Goal: Task Accomplishment & Management: Manage account settings

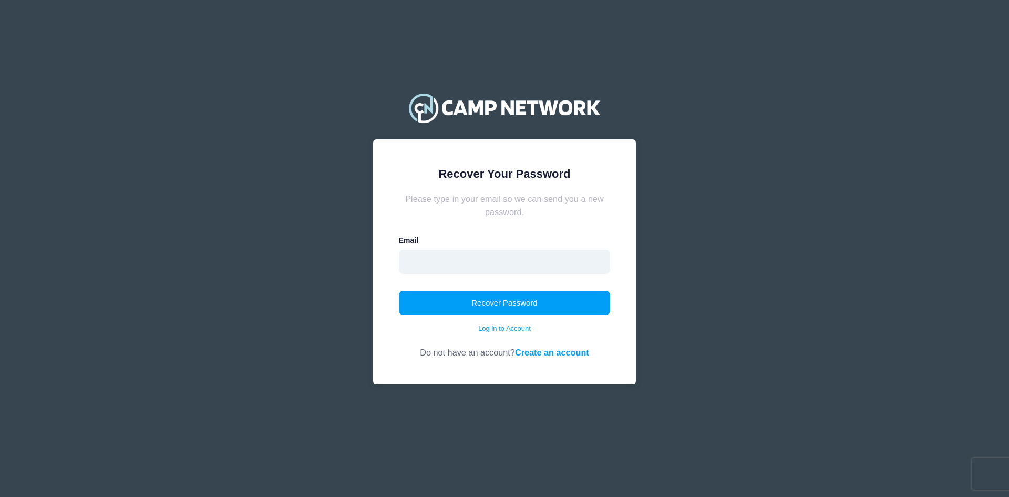
click at [472, 262] on input "email" at bounding box center [505, 262] width 212 height 24
type input "[EMAIL_ADDRESS][DOMAIN_NAME]"
click at [481, 304] on button "Recover Password" at bounding box center [505, 303] width 212 height 24
click at [460, 245] on div "Email" at bounding box center [505, 254] width 212 height 38
click at [456, 250] on input "email" at bounding box center [505, 262] width 212 height 24
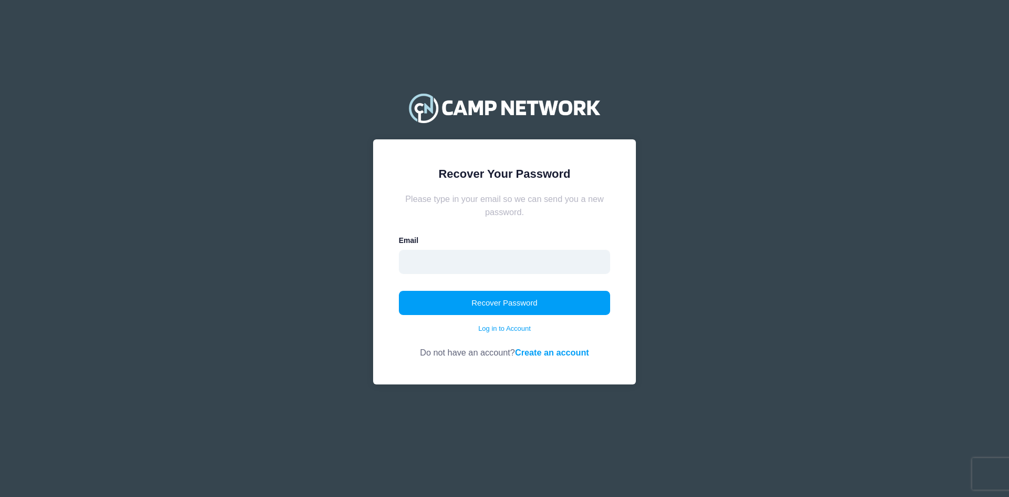
type input "[EMAIL_ADDRESS][DOMAIN_NAME]"
click at [538, 303] on button "Recover Password" at bounding box center [505, 303] width 212 height 24
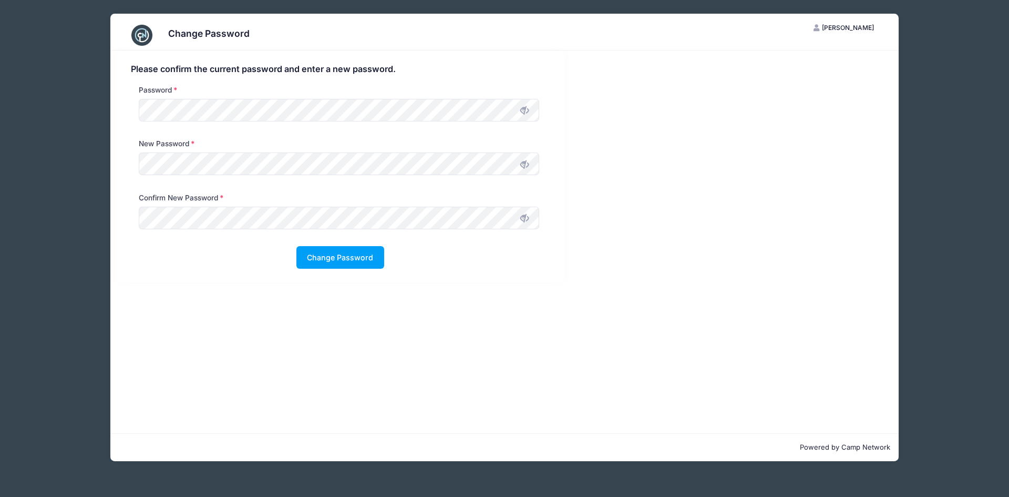
click at [525, 109] on icon at bounding box center [524, 110] width 8 height 8
click at [334, 253] on button "Change Password" at bounding box center [340, 257] width 88 height 23
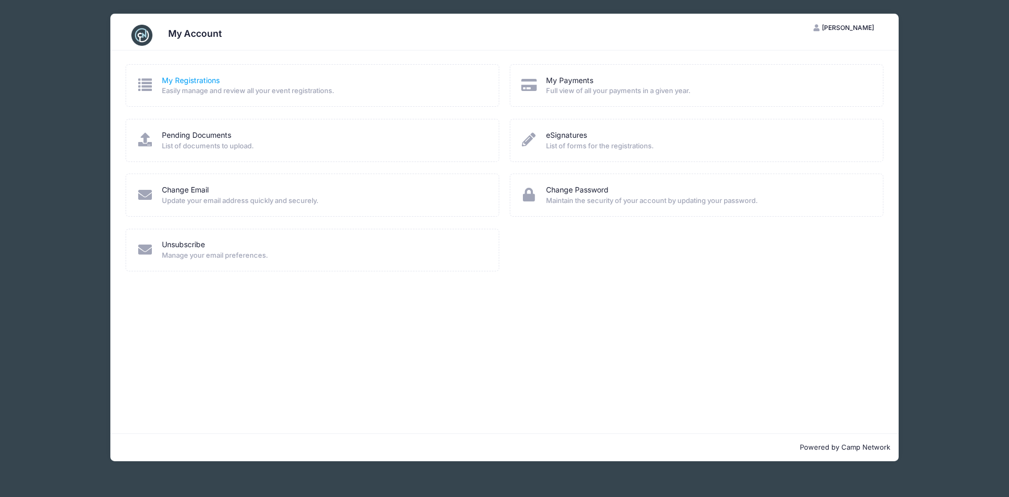
click at [206, 76] on link "My Registrations" at bounding box center [191, 80] width 58 height 11
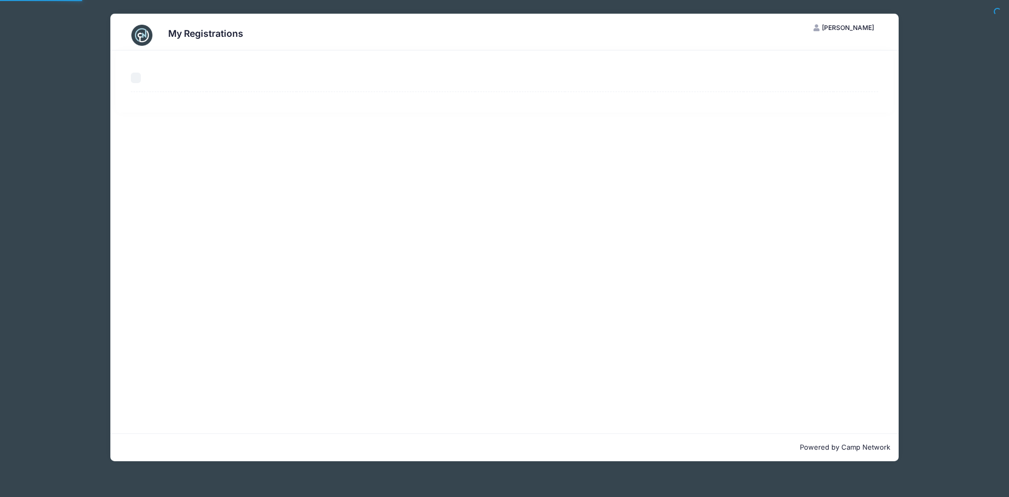
select select "50"
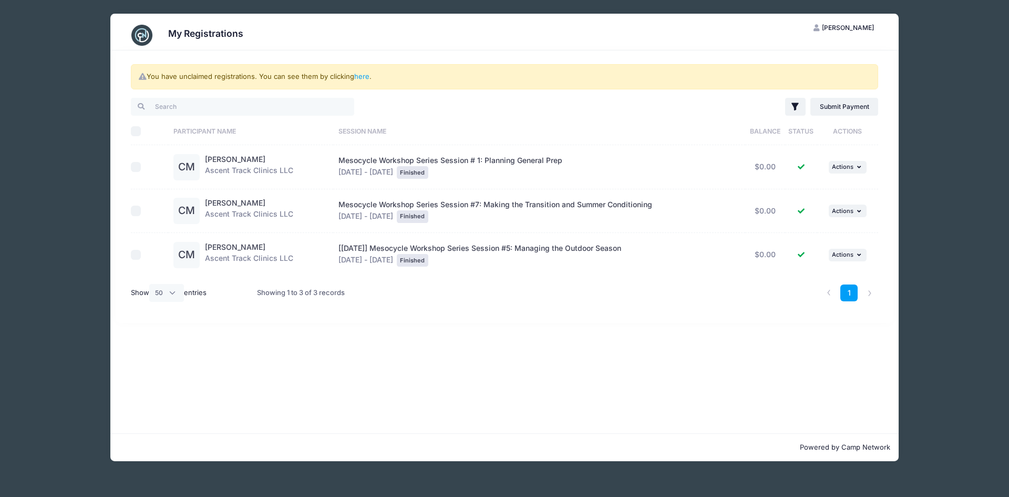
click at [137, 167] on input "checkbox" at bounding box center [136, 167] width 11 height 11
checkbox input "true"
click at [488, 165] on div "Mesocycle Workshop Series Session # 1: Planning General Prep Sep 2 - Sep 2, 202…" at bounding box center [538, 167] width 401 height 24
click at [488, 158] on span "Mesocycle Workshop Series Session # 1: Planning General Prep" at bounding box center [450, 160] width 224 height 9
click at [471, 163] on span "Mesocycle Workshop Series Session # 1: Planning General Prep" at bounding box center [450, 160] width 224 height 9
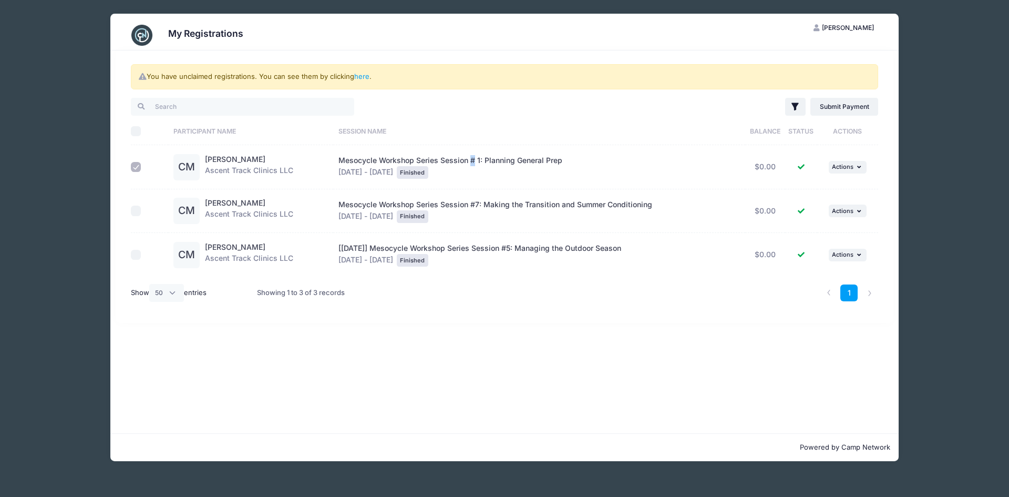
click at [470, 163] on span "Mesocycle Workshop Series Session # 1: Planning General Prep" at bounding box center [450, 160] width 224 height 9
click at [367, 75] on link "here" at bounding box center [361, 76] width 15 height 8
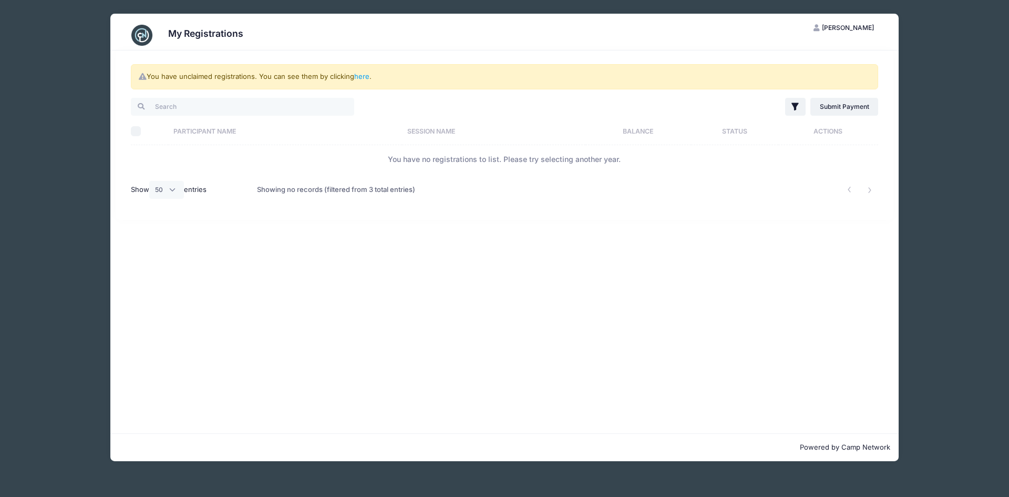
click at [378, 193] on div "Showing no records (filtered from 3 total entries)" at bounding box center [336, 190] width 158 height 24
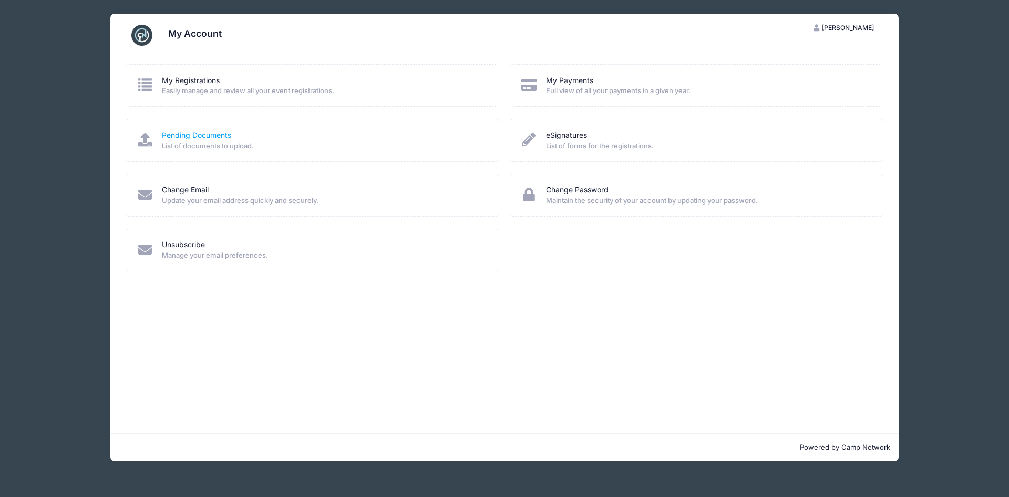
click at [190, 137] on link "Pending Documents" at bounding box center [196, 135] width 69 height 11
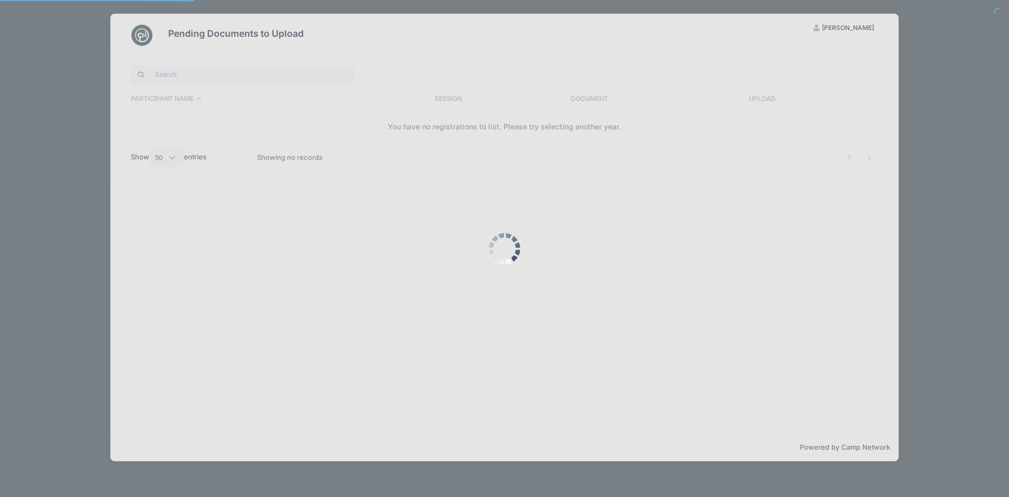
select select "50"
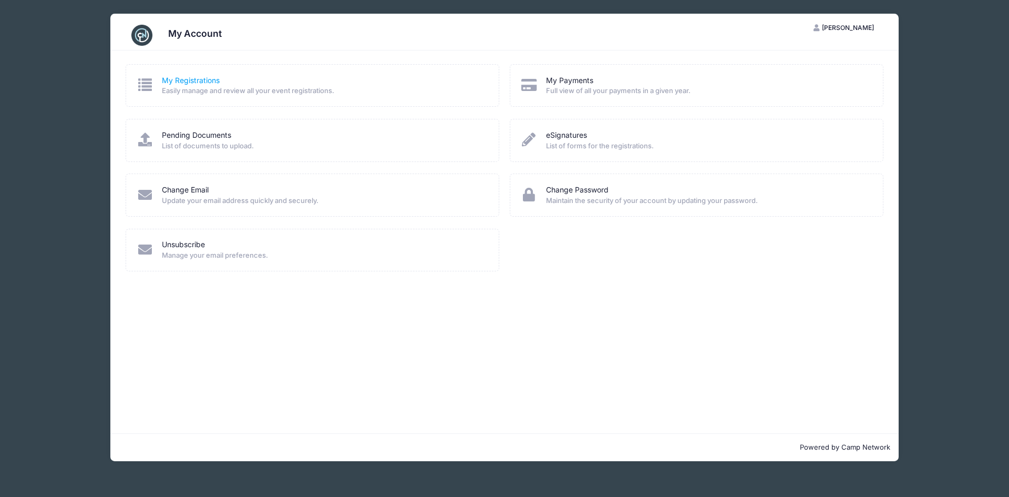
click at [188, 77] on link "My Registrations" at bounding box center [191, 80] width 58 height 11
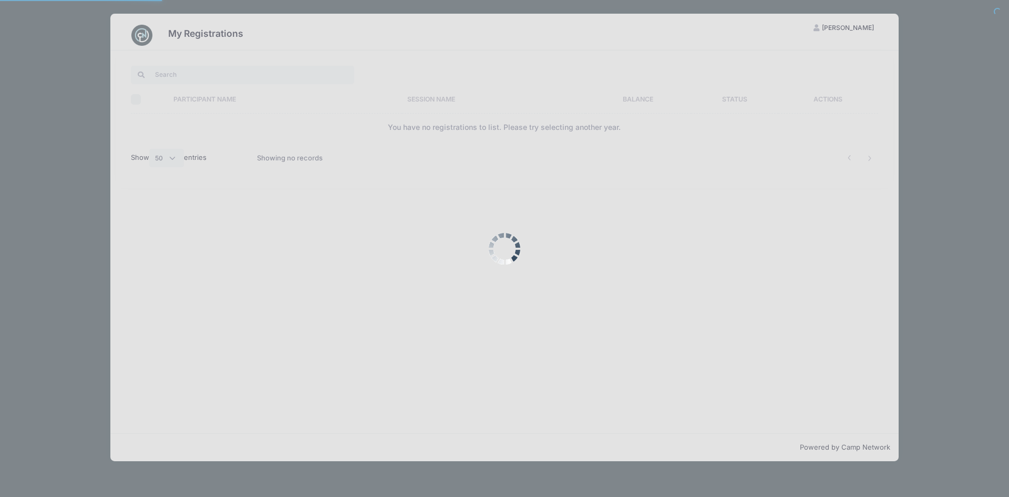
select select "50"
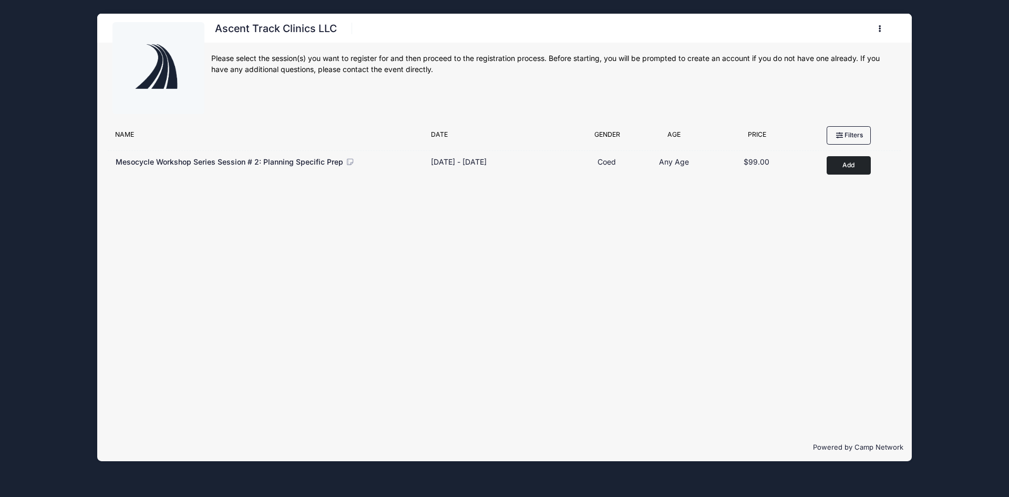
click at [881, 30] on button "button" at bounding box center [882, 28] width 28 height 18
click at [818, 82] on link "Logout" at bounding box center [830, 82] width 121 height 20
click at [880, 29] on icon "button" at bounding box center [883, 29] width 8 height 0
click at [833, 55] on link "My Account" at bounding box center [830, 55] width 121 height 20
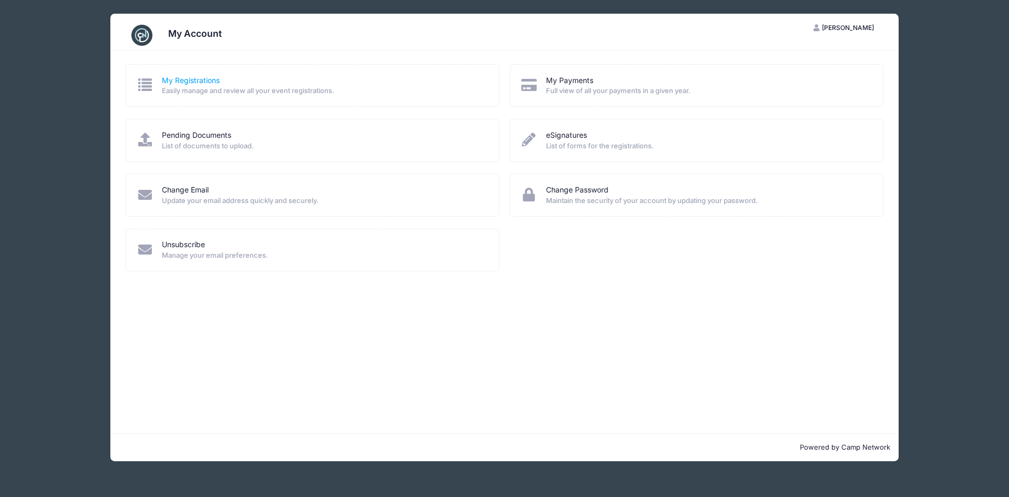
click at [196, 81] on link "My Registrations" at bounding box center [191, 80] width 58 height 11
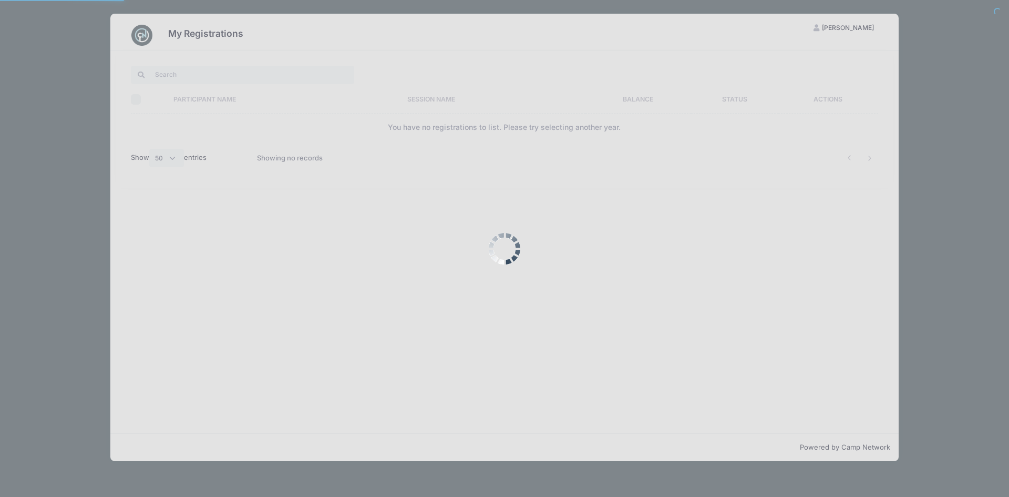
select select "50"
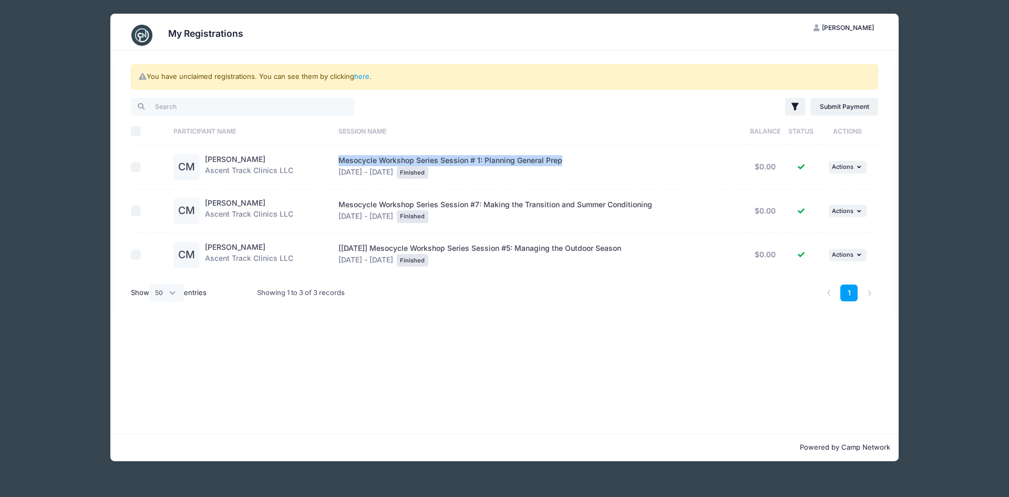
drag, startPoint x: 567, startPoint y: 161, endPoint x: 340, endPoint y: 158, distance: 226.5
click at [340, 158] on div "Mesocycle Workshop Series Session # 1: Planning General Prep [DATE] - [DATE] Fi…" at bounding box center [538, 167] width 401 height 24
copy span "Mesocycle Workshop Series Session # 1: Planning General Prep"
